Goal: Download file/media

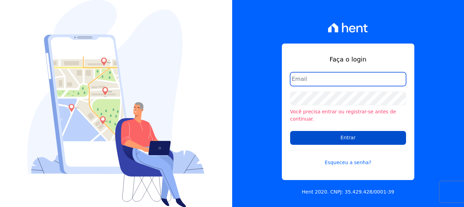
type input "[EMAIL_ADDRESS][DOMAIN_NAME]"
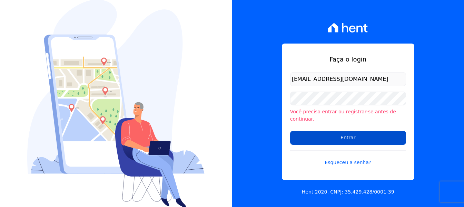
click at [327, 134] on input "Entrar" at bounding box center [348, 138] width 116 height 14
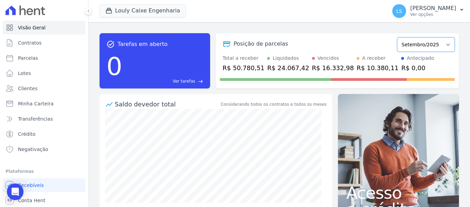
click at [406, 46] on select "Setembro/2024 Outubro/2024 Novembro/2024 Dezembro/2024 Janeiro/2025 Fevereiro/2…" at bounding box center [426, 44] width 58 height 15
click at [355, 39] on div "Posição de parcelas Setembro/2024 Outubro/2024 Novembro/2024 Dezembro/2024 Jane…" at bounding box center [337, 44] width 235 height 16
click at [413, 16] on p "Ver opções" at bounding box center [433, 15] width 46 height 6
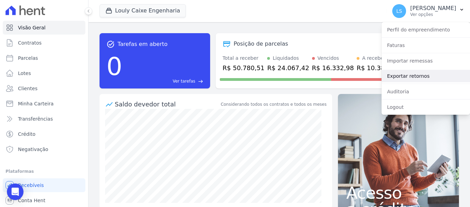
click at [427, 75] on link "Exportar retornos" at bounding box center [425, 76] width 88 height 12
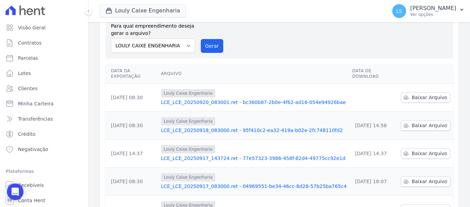
scroll to position [69, 0]
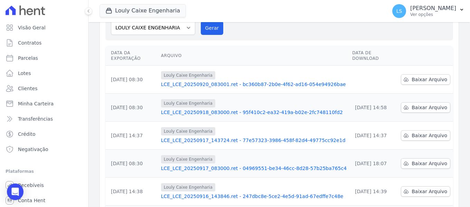
click at [252, 81] on link "LCE_LCE_20250920_083001.ret - bc360b87-2b0e-4f62-ad16-054e94926bae" at bounding box center [253, 84] width 185 height 7
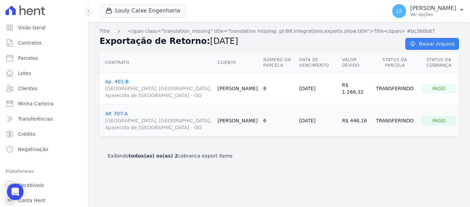
click at [433, 46] on link "Baixar Arquivo" at bounding box center [432, 44] width 54 height 12
